Goal: Find specific page/section: Find specific page/section

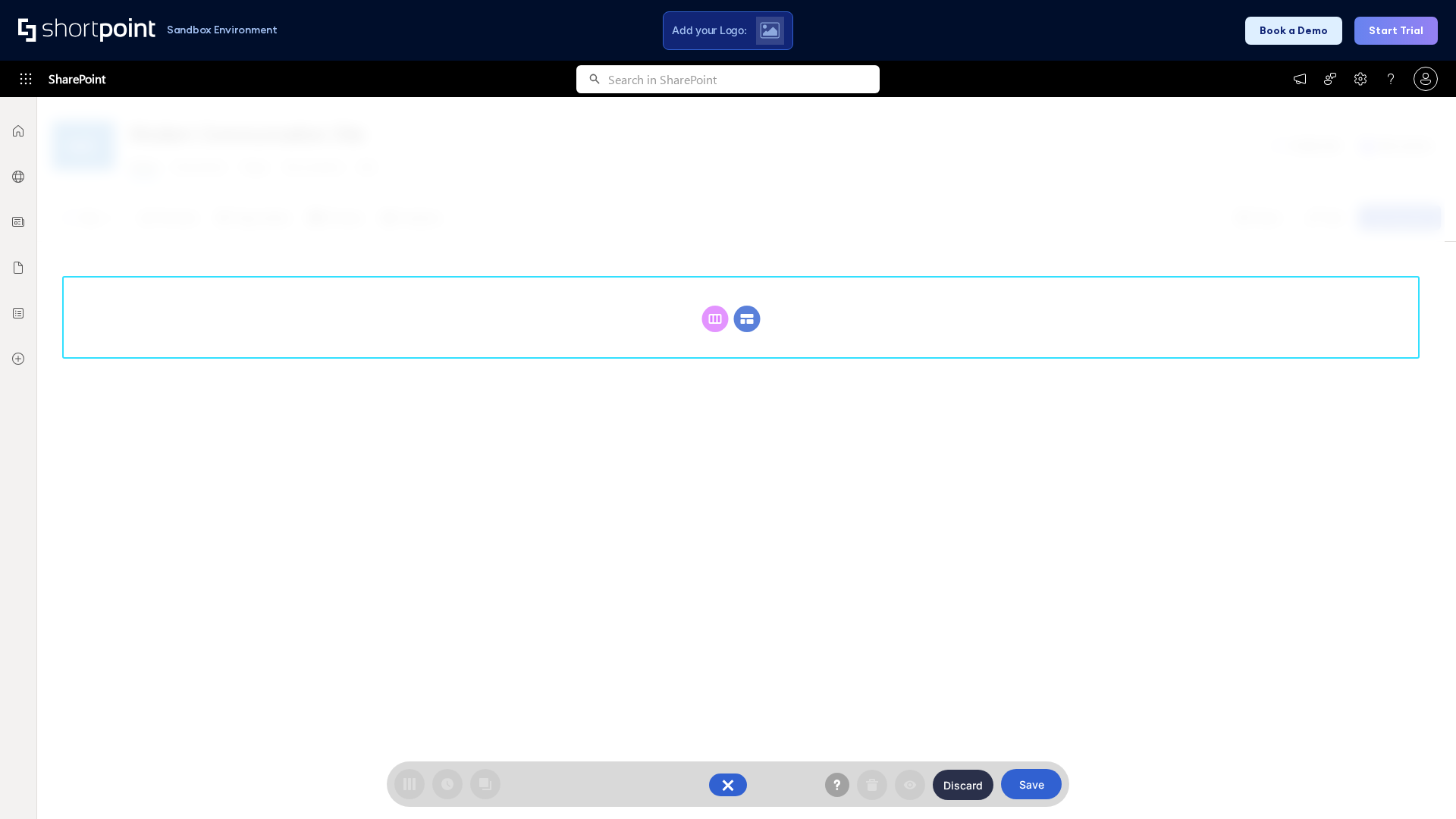
scroll to position [208, 0]
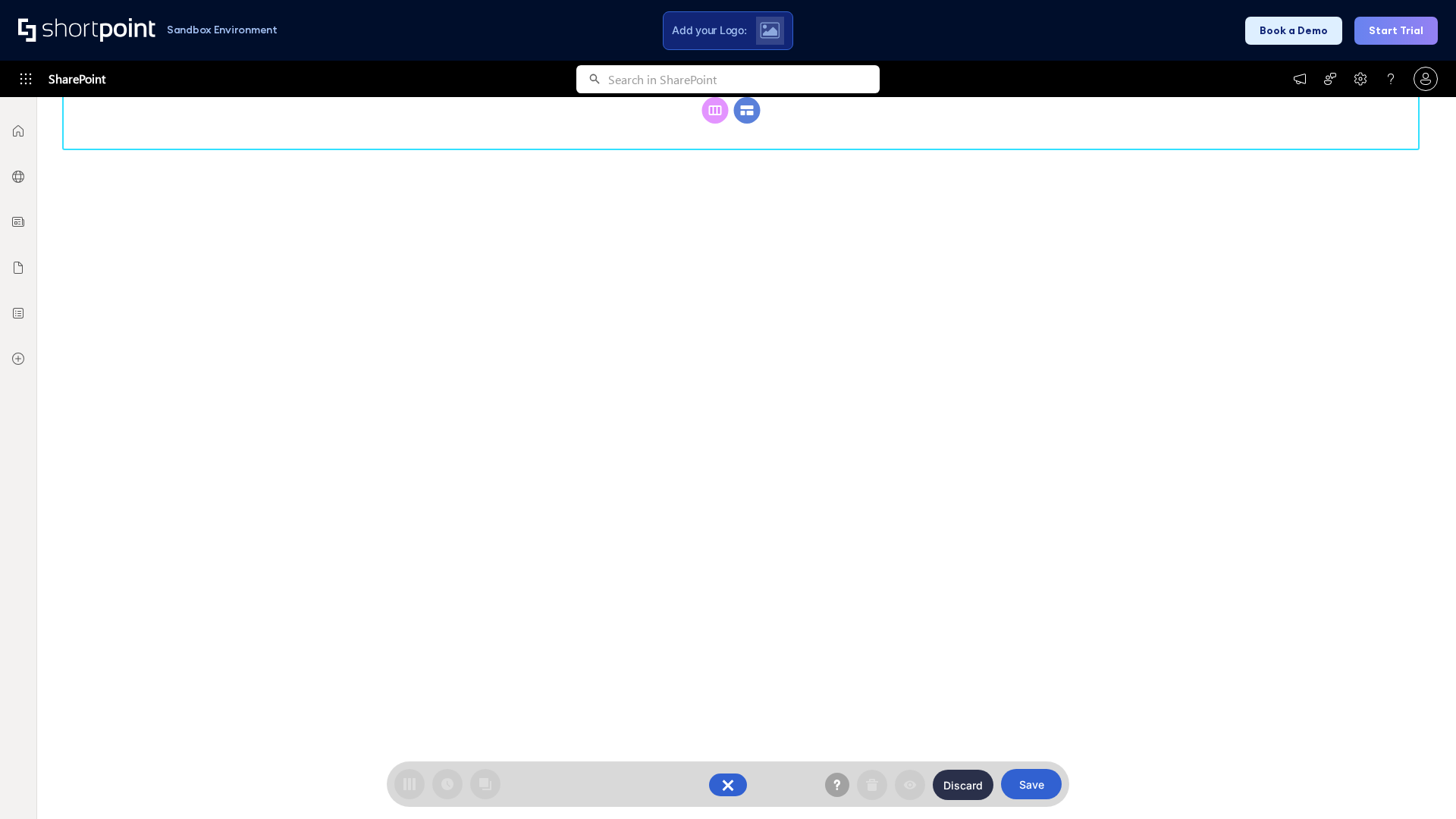
click at [747, 124] on circle at bounding box center [748, 110] width 27 height 27
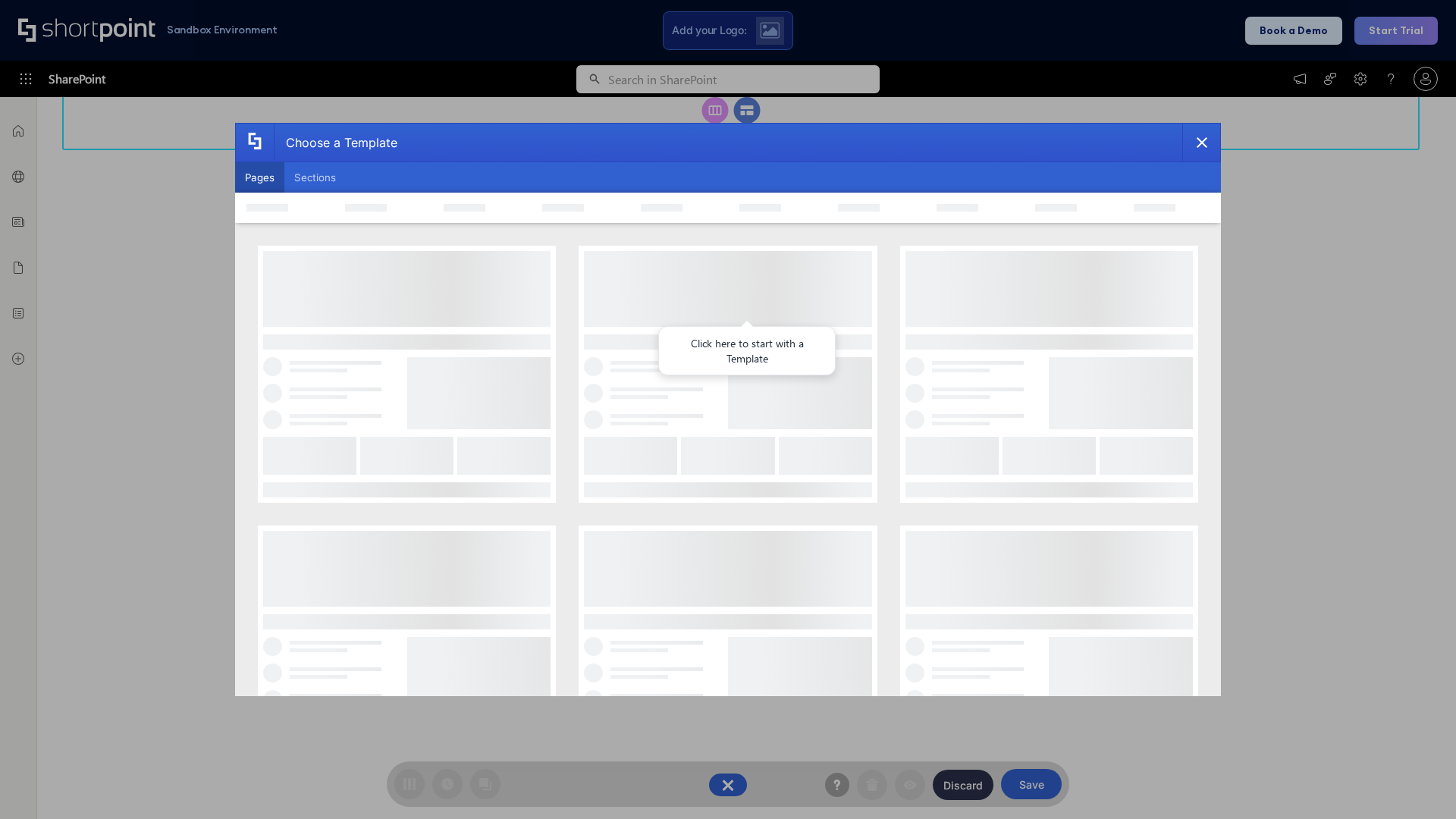
scroll to position [0, 0]
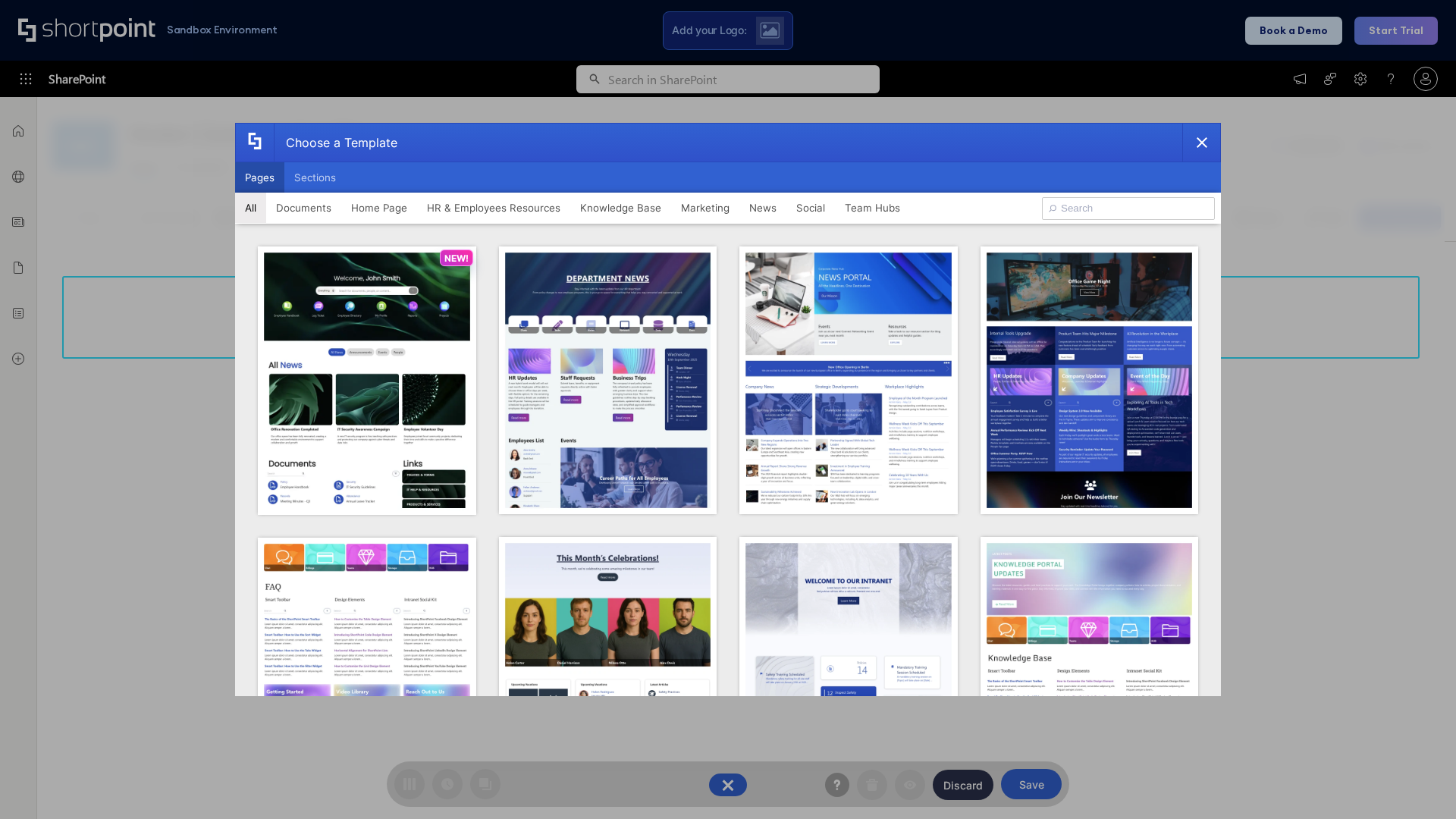
click at [260, 178] on button "Pages" at bounding box center [260, 178] width 49 height 30
type input "Knowledge Portal 4"
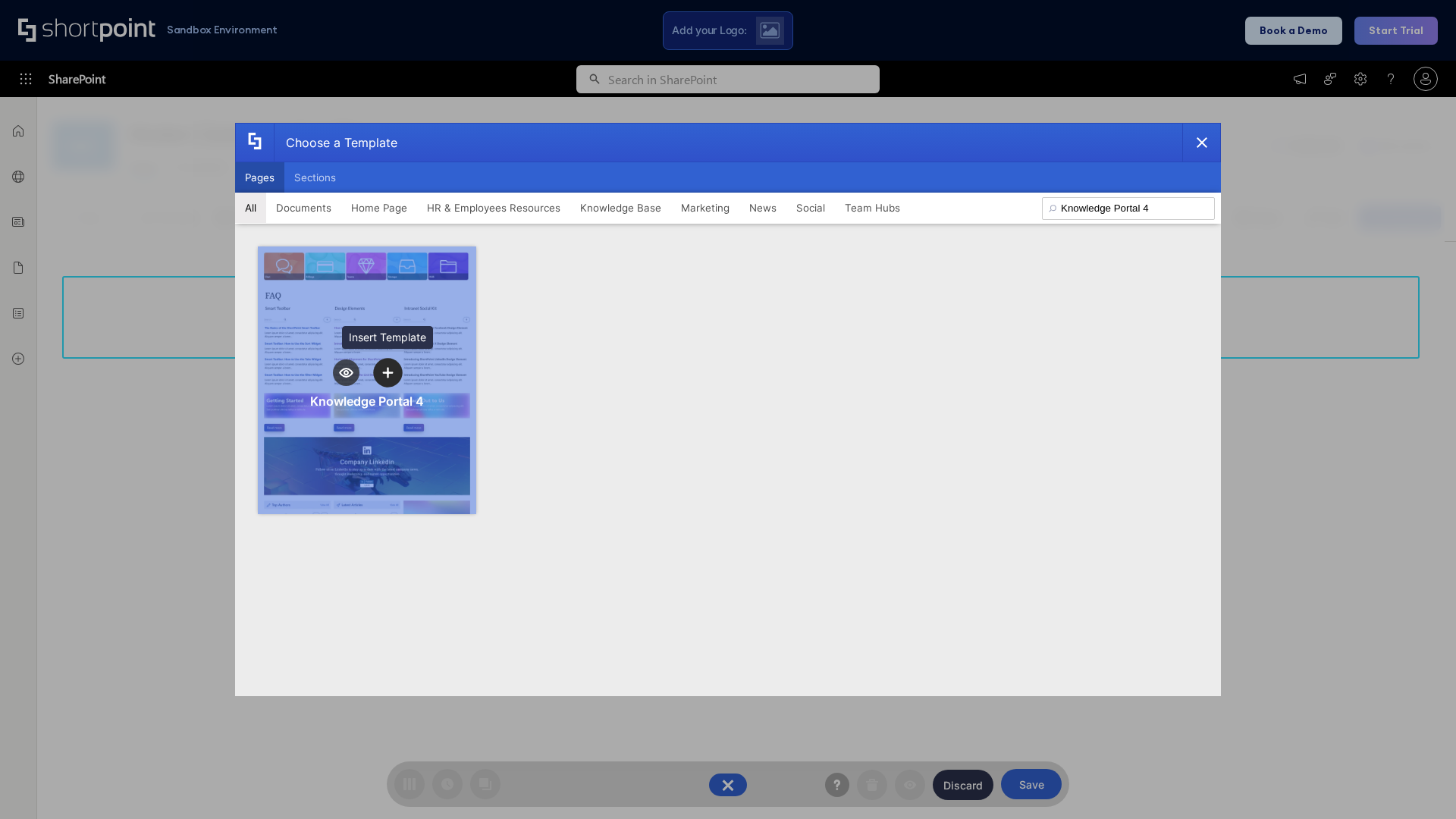
click at [387, 372] on icon "template selector" at bounding box center [387, 372] width 10 height 10
